Goal: Task Accomplishment & Management: Manage account settings

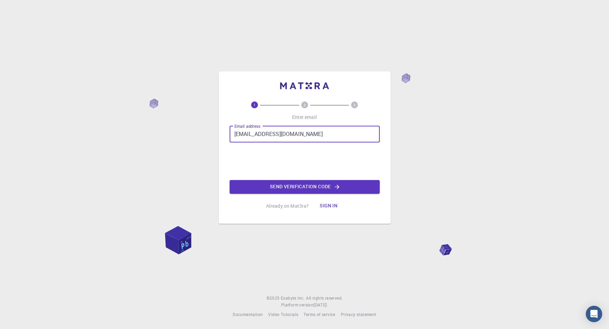
type input "[EMAIL_ADDRESS][DOMAIN_NAME]"
click at [327, 203] on button "Sign in" at bounding box center [328, 206] width 29 height 14
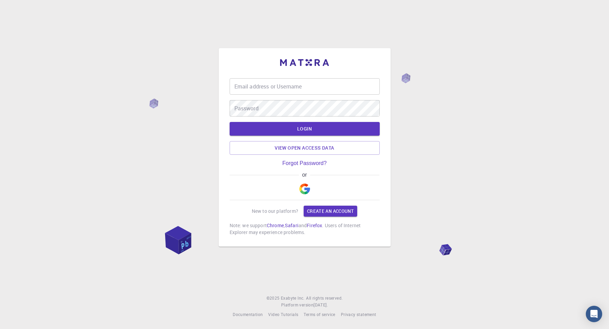
type input "[EMAIL_ADDRESS][DOMAIN_NAME]"
click at [298, 126] on button "LOGIN" at bounding box center [305, 129] width 150 height 14
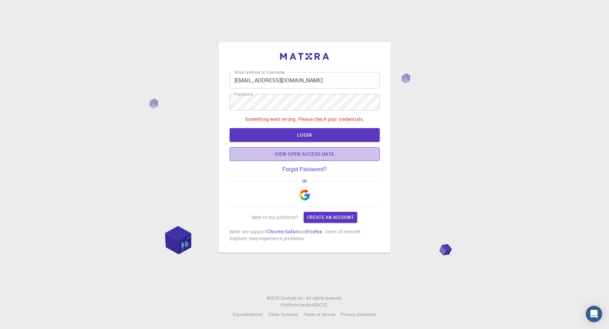
click at [291, 151] on link "View open access data" at bounding box center [305, 154] width 150 height 14
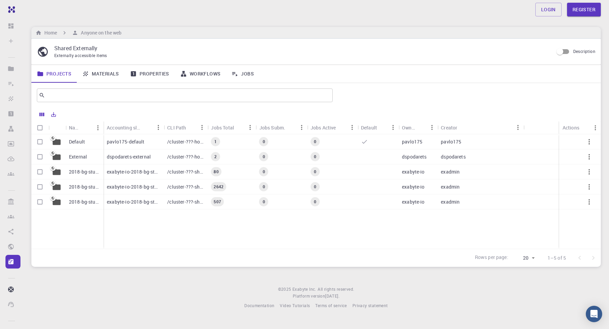
click at [106, 77] on link "Materials" at bounding box center [101, 74] width 48 height 18
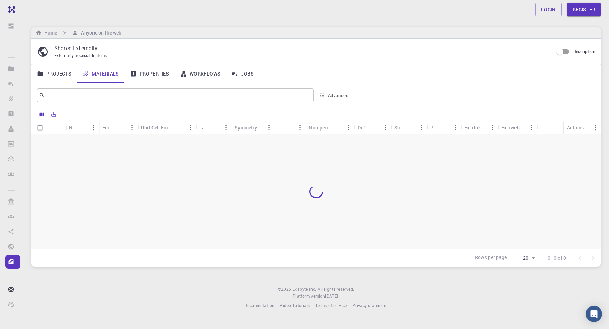
click at [57, 75] on link "Projects" at bounding box center [53, 74] width 45 height 18
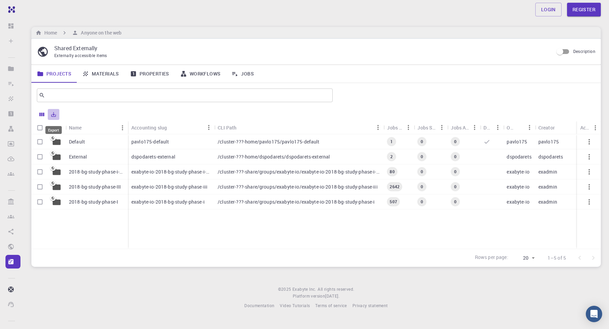
click at [53, 117] on icon "Export" at bounding box center [53, 114] width 6 height 6
click at [53, 116] on icon "Export" at bounding box center [54, 114] width 5 height 5
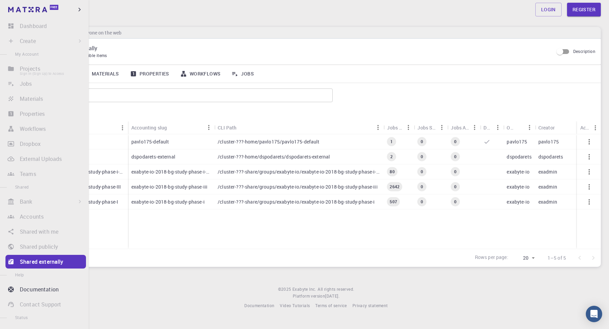
click at [16, 68] on li "Projects Sign In (Sign Up) to Access" at bounding box center [44, 69] width 89 height 14
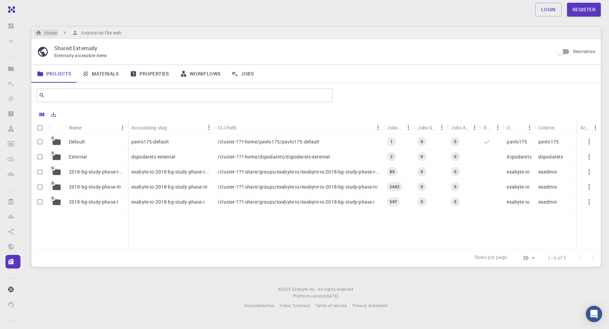
click at [52, 33] on h6 "Home" at bounding box center [49, 33] width 15 height 8
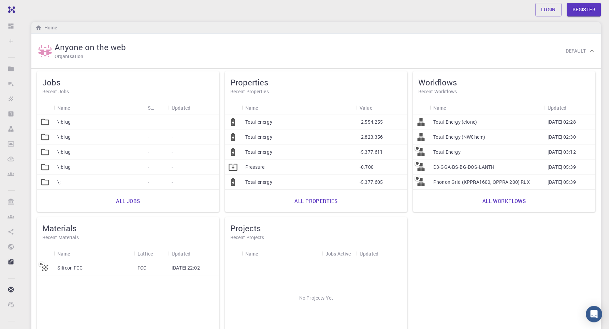
scroll to position [0, 0]
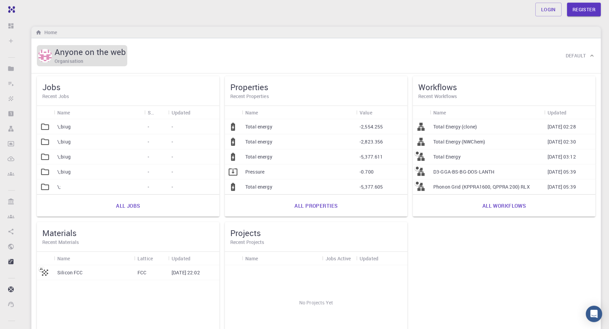
click at [47, 56] on img at bounding box center [45, 56] width 14 height 14
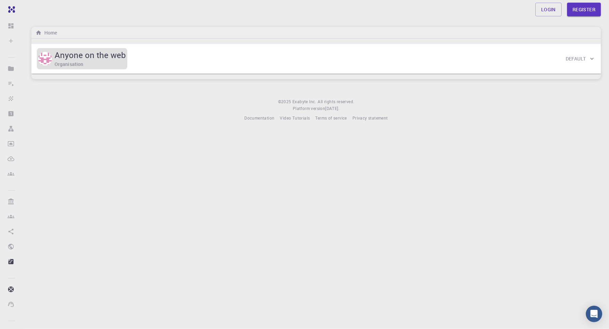
scroll to position [0, 0]
click at [47, 56] on img at bounding box center [45, 59] width 14 height 14
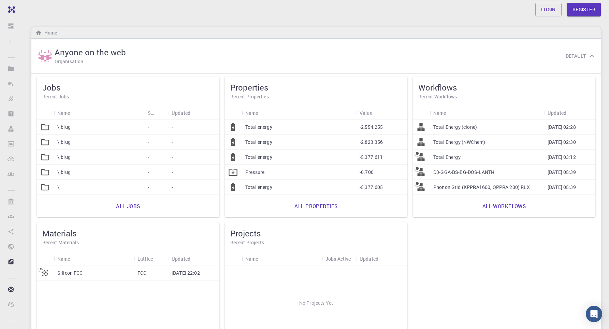
click at [166, 82] on div "Jobs Recent Jobs" at bounding box center [128, 91] width 183 height 30
click at [550, 10] on link "Login" at bounding box center [548, 10] width 26 height 14
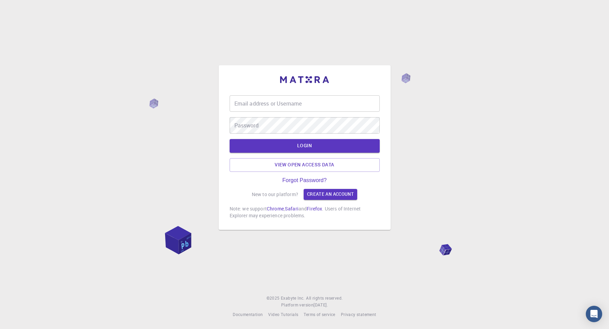
type input "[EMAIL_ADDRESS][DOMAIN_NAME]"
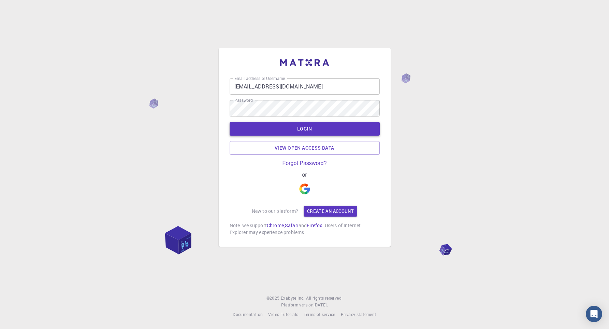
click at [305, 126] on button "LOGIN" at bounding box center [305, 129] width 150 height 14
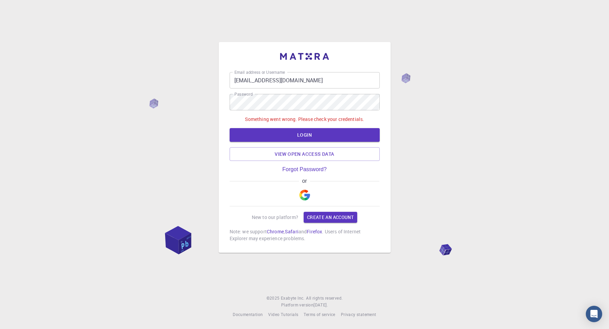
click at [307, 193] on img "button" at bounding box center [304, 194] width 11 height 11
